Goal: Task Accomplishment & Management: Manage account settings

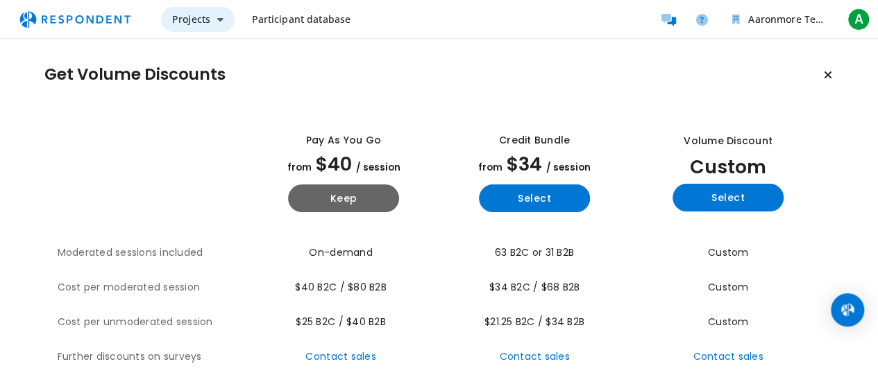
click at [219, 19] on icon "Main navigation" at bounding box center [220, 20] width 6 height 10
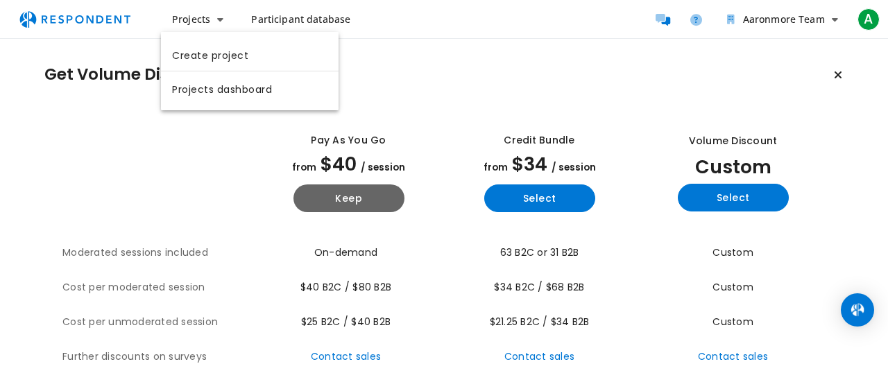
click at [193, 173] on md-backdrop at bounding box center [444, 191] width 888 height 382
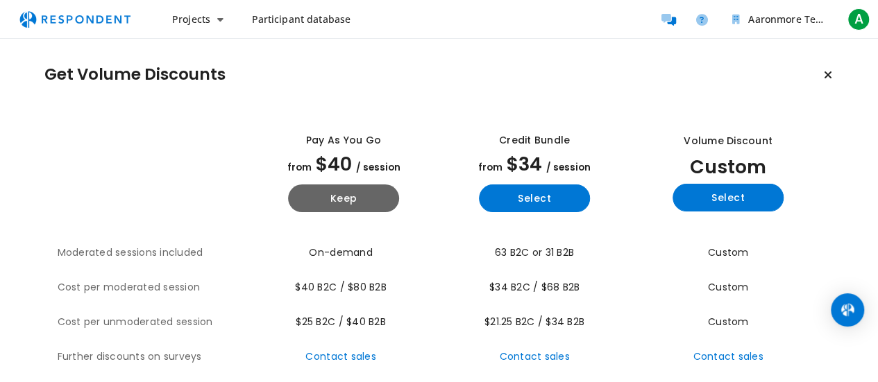
click at [280, 26] on link "Participant database" at bounding box center [300, 19] width 121 height 25
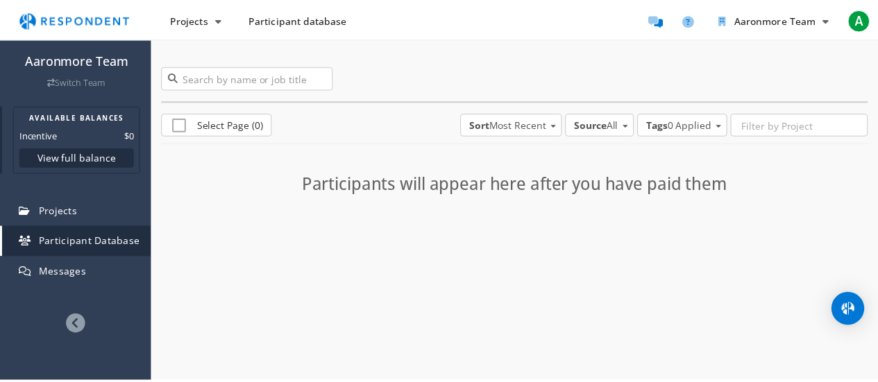
scroll to position [99, 0]
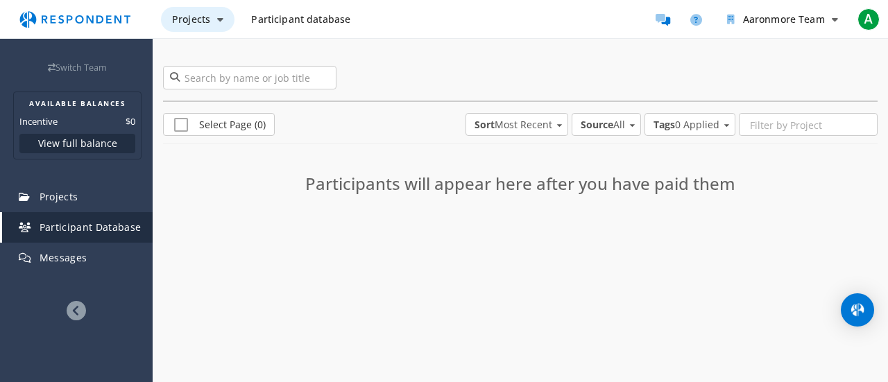
click at [205, 19] on span "Projects" at bounding box center [191, 18] width 38 height 13
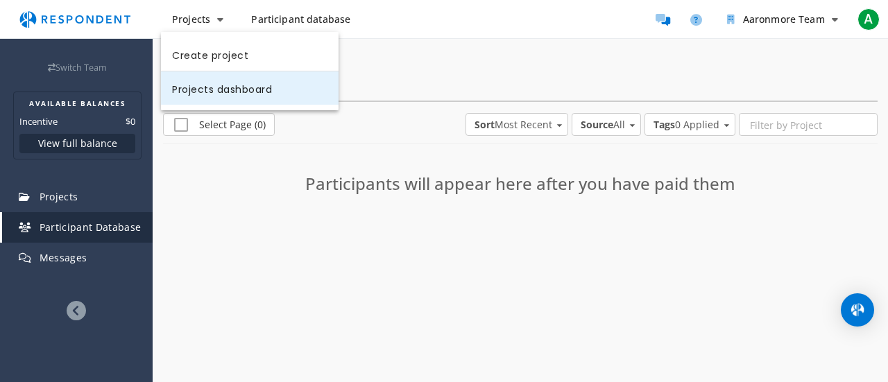
click at [203, 90] on link "Projects dashboard" at bounding box center [250, 87] width 178 height 33
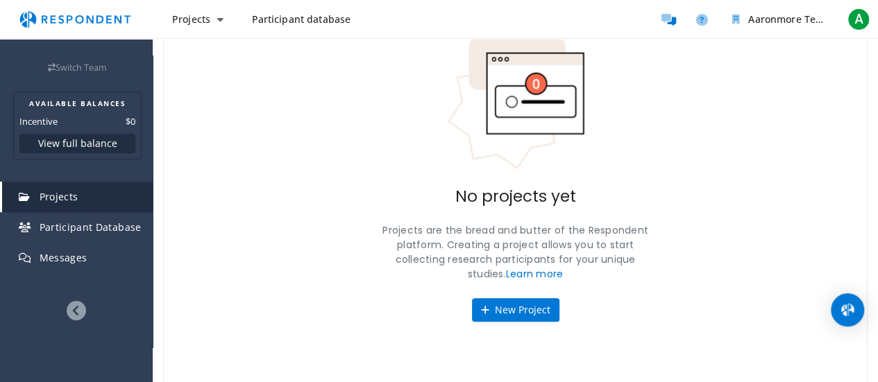
scroll to position [116, 0]
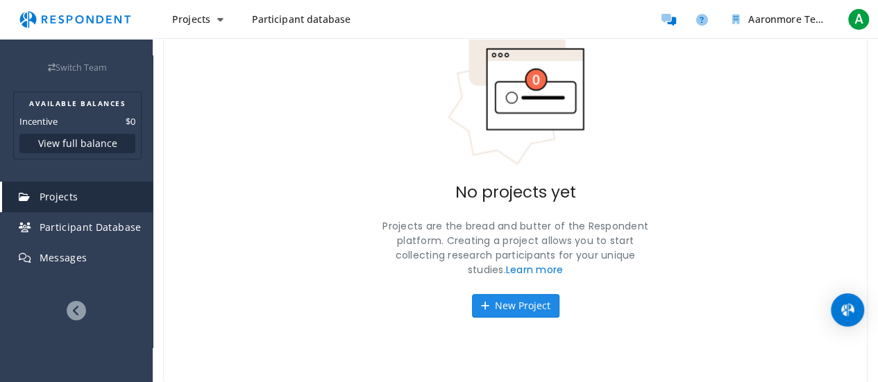
click at [505, 305] on button "New Project" at bounding box center [515, 306] width 87 height 24
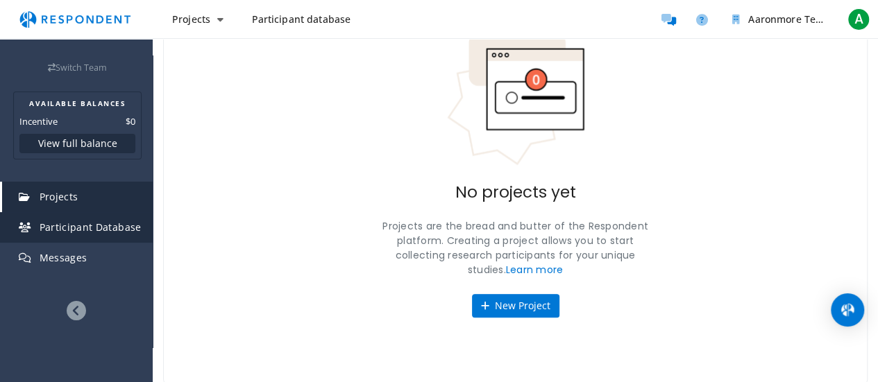
click at [112, 228] on span "Participant Database" at bounding box center [91, 227] width 102 height 13
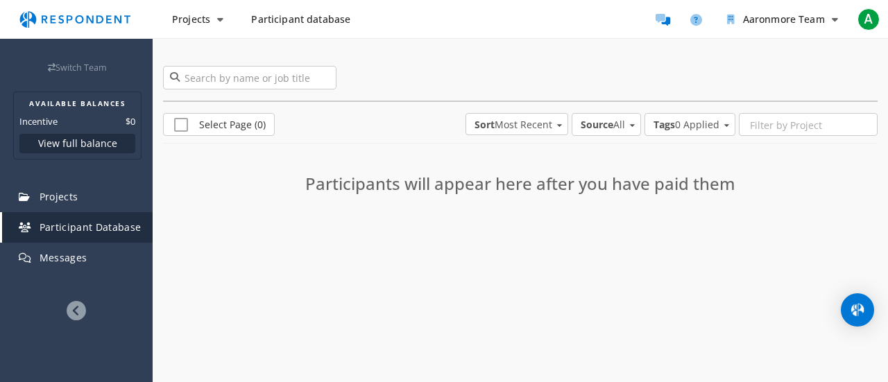
click at [557, 121] on span "Sort: Most Recent" at bounding box center [559, 123] width 8 height 13
click at [827, 20] on md-backdrop at bounding box center [444, 191] width 888 height 382
click at [868, 18] on span "A" at bounding box center [869, 19] width 22 height 22
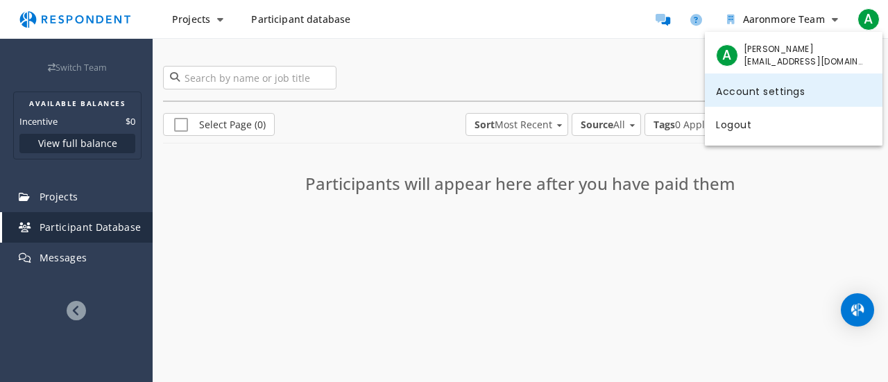
click at [770, 94] on link "Account settings" at bounding box center [794, 90] width 178 height 33
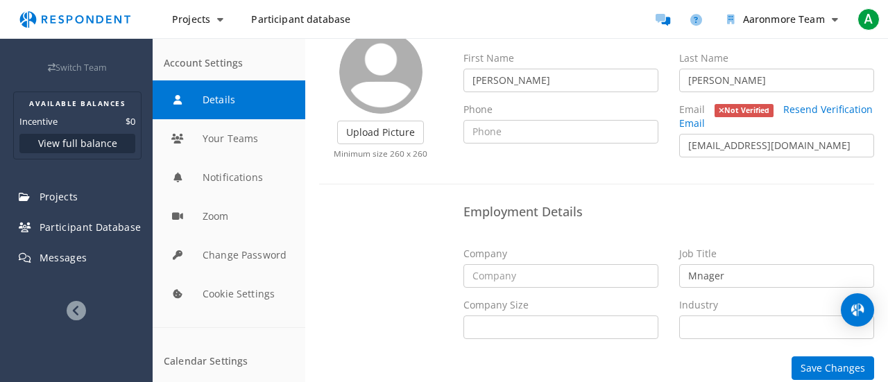
scroll to position [103, 0]
